Goal: Navigation & Orientation: Find specific page/section

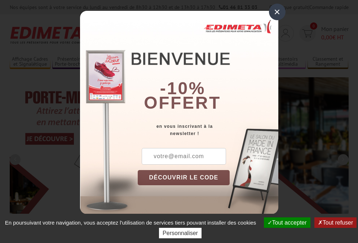
click at [286, 222] on button "Tout accepter" at bounding box center [287, 222] width 46 height 10
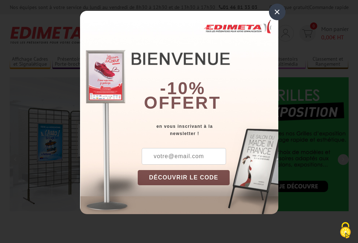
click at [277, 12] on div "×" at bounding box center [277, 12] width 17 height 17
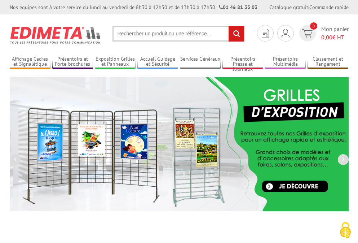
click at [0, 0] on div "Nos équipes sont à votre service du [DATE] au [DATE] de 8h30 à 12h30 et de 13h3…" at bounding box center [179, 7] width 358 height 14
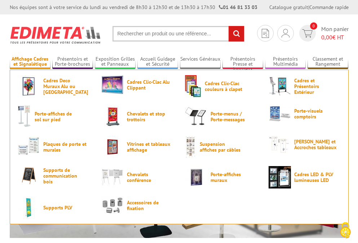
click at [30, 62] on link "Affichage Cadres et Signalétique" at bounding box center [30, 62] width 41 height 12
